Goal: Information Seeking & Learning: Compare options

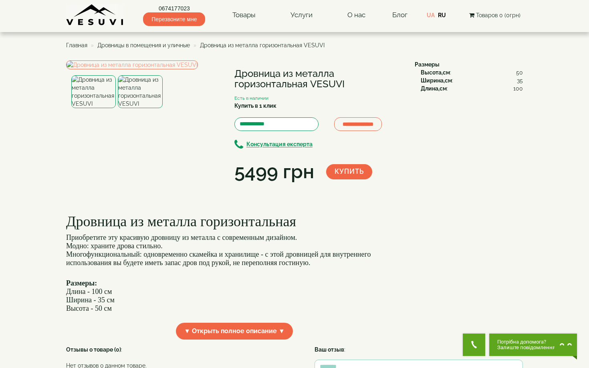
click at [526, 169] on div "**********" at bounding box center [294, 268] width 469 height 416
click at [167, 44] on span "Дровницы в помещения и уличные" at bounding box center [143, 45] width 93 height 6
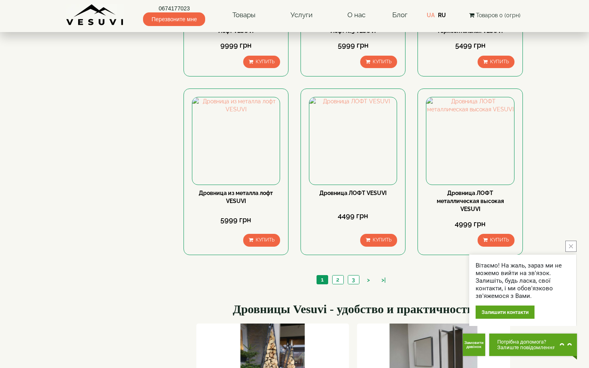
scroll to position [719, 0]
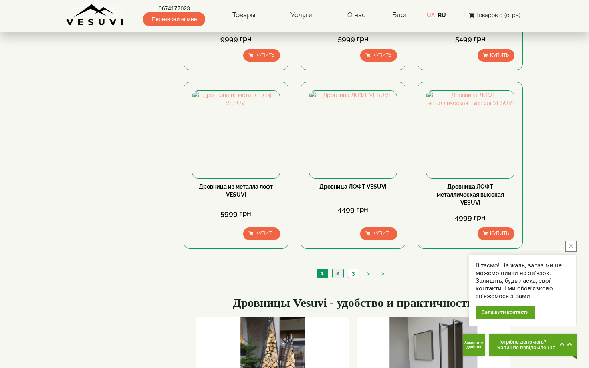
click at [337, 274] on link "2" at bounding box center [337, 273] width 11 height 8
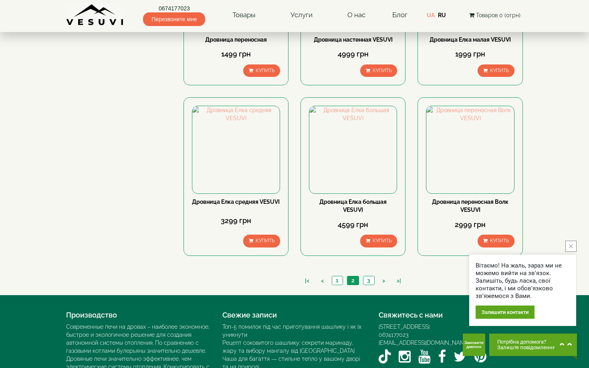
scroll to position [681, 0]
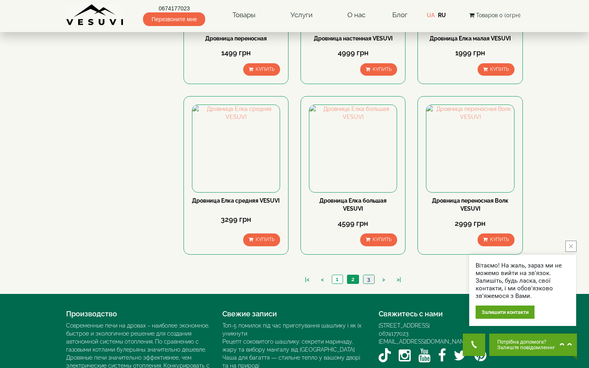
click at [369, 277] on link "3" at bounding box center [368, 279] width 11 height 8
